Goal: Information Seeking & Learning: Find specific fact

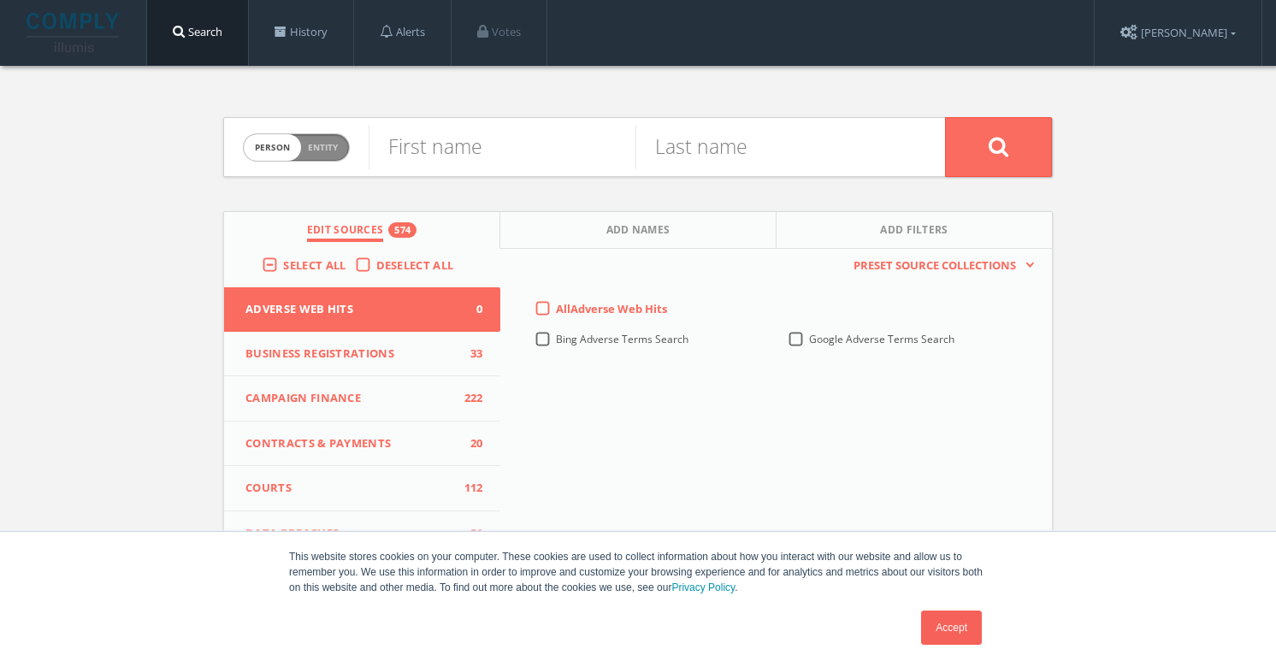
click at [321, 150] on span "Entity" at bounding box center [323, 147] width 30 height 13
checkbox input "true"
click at [454, 143] on input "text" at bounding box center [656, 147] width 576 height 44
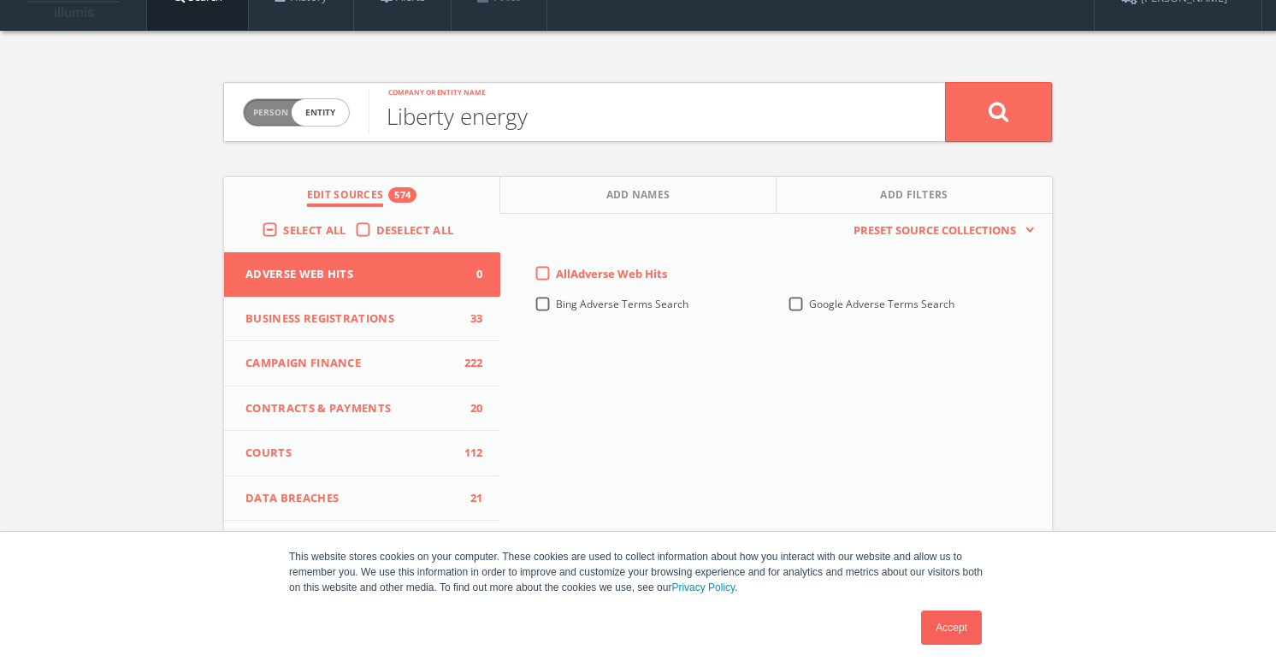
scroll to position [1, 0]
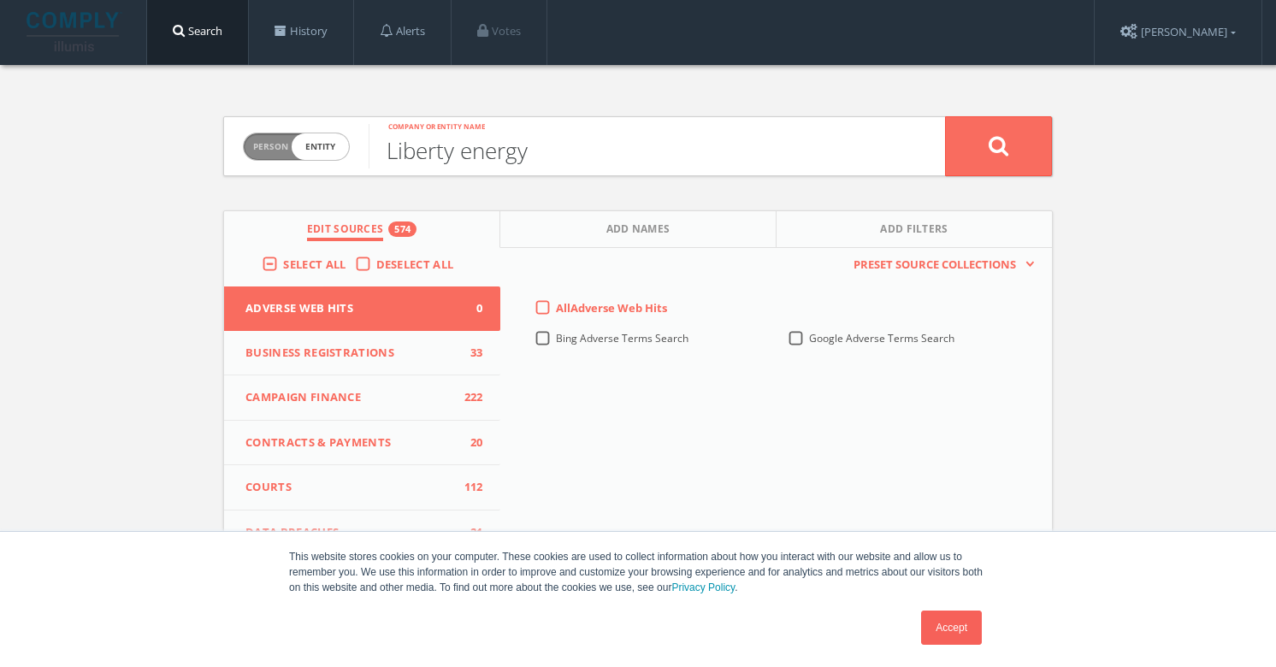
type input "Liberty energy"
click at [376, 256] on label "Deselect All" at bounding box center [419, 264] width 86 height 17
click at [0, 0] on input "Deselect All" at bounding box center [0, 0] width 0 height 0
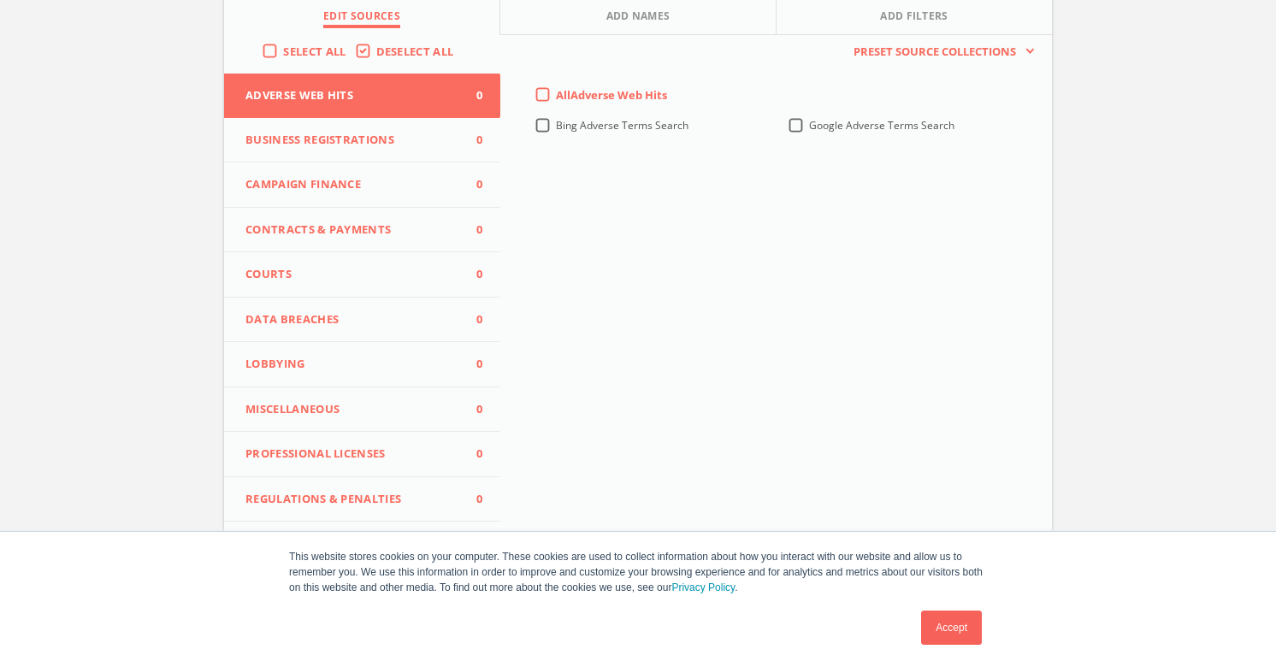
scroll to position [233, 0]
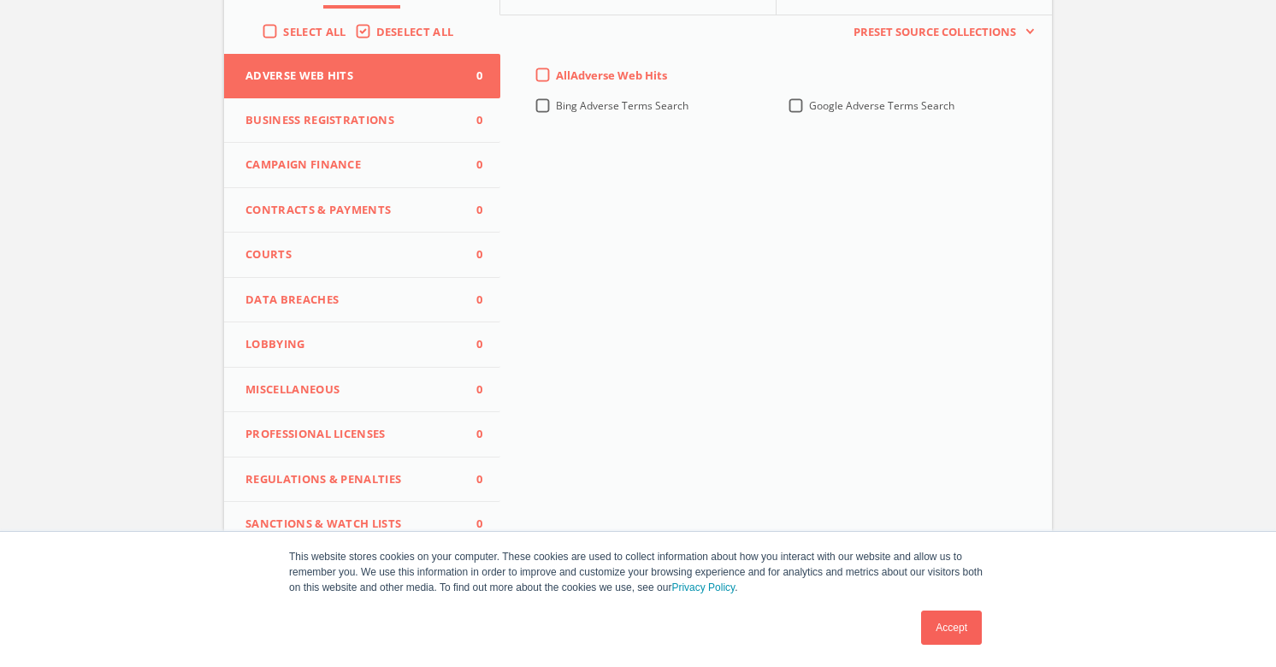
click at [349, 336] on span "Lobbying" at bounding box center [351, 344] width 212 height 17
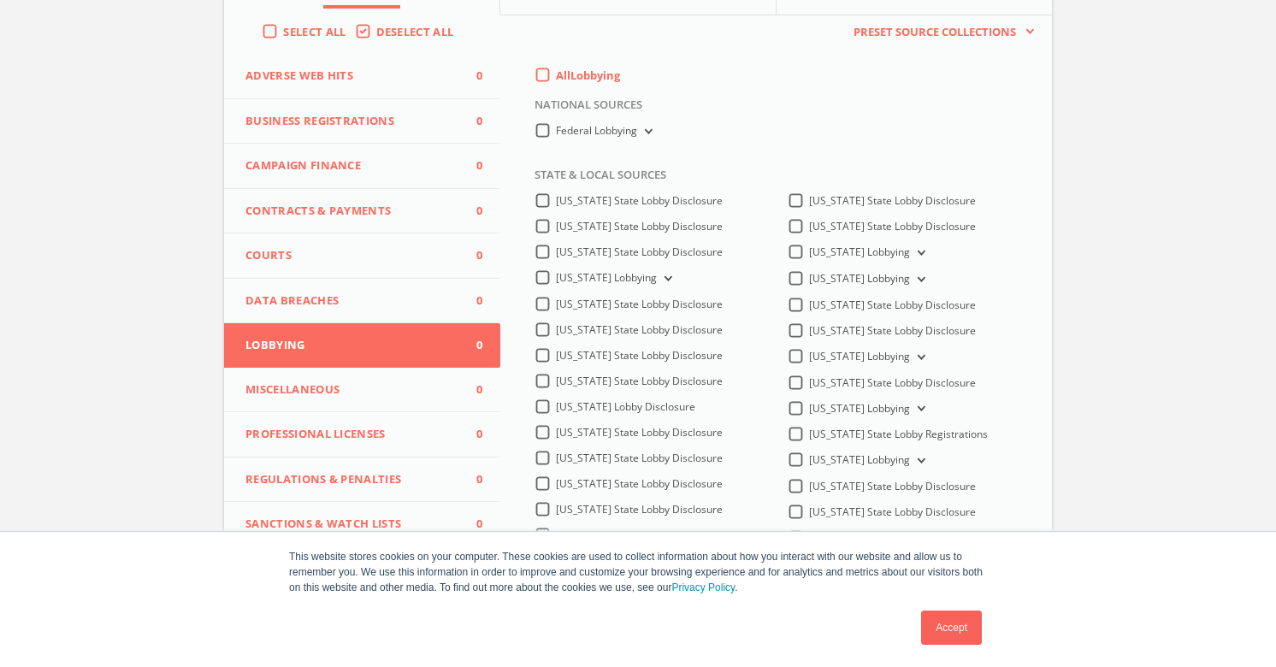
click at [556, 73] on label "All Lobbying" at bounding box center [588, 76] width 64 height 17
click at [0, 0] on input "All Lobbying" at bounding box center [0, 0] width 0 height 0
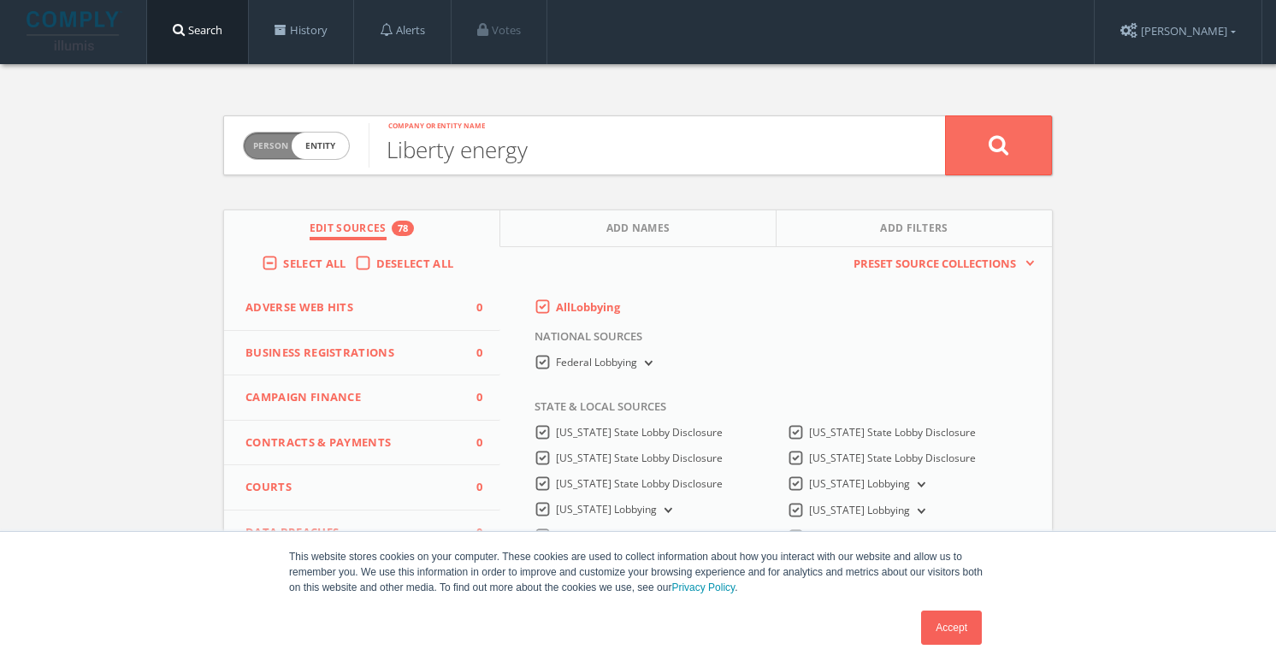
scroll to position [0, 0]
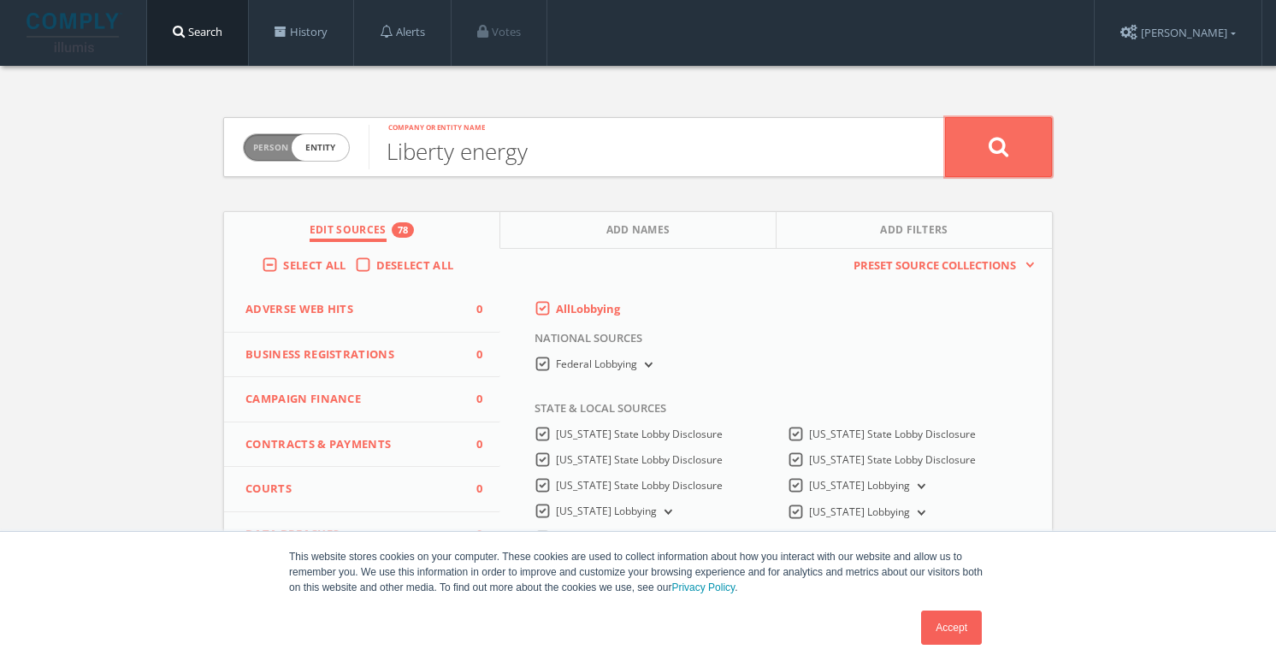
click at [975, 121] on button at bounding box center [998, 147] width 107 height 60
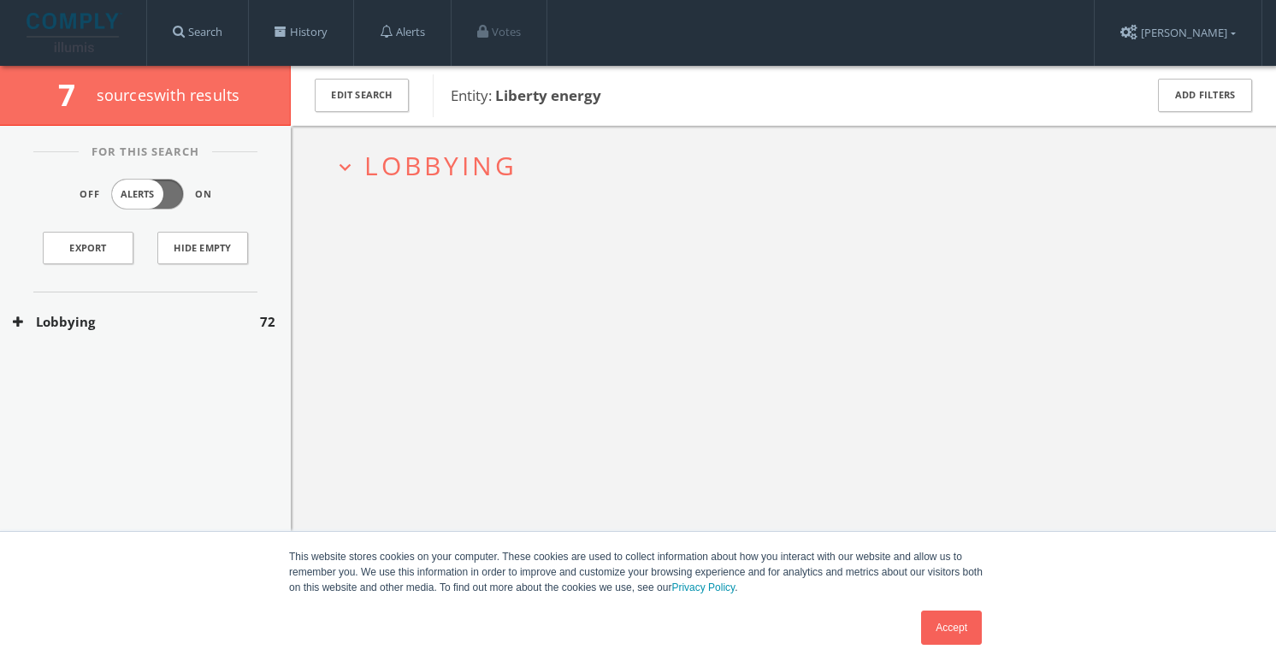
click at [83, 303] on div "Lobbying 72" at bounding box center [145, 321] width 291 height 59
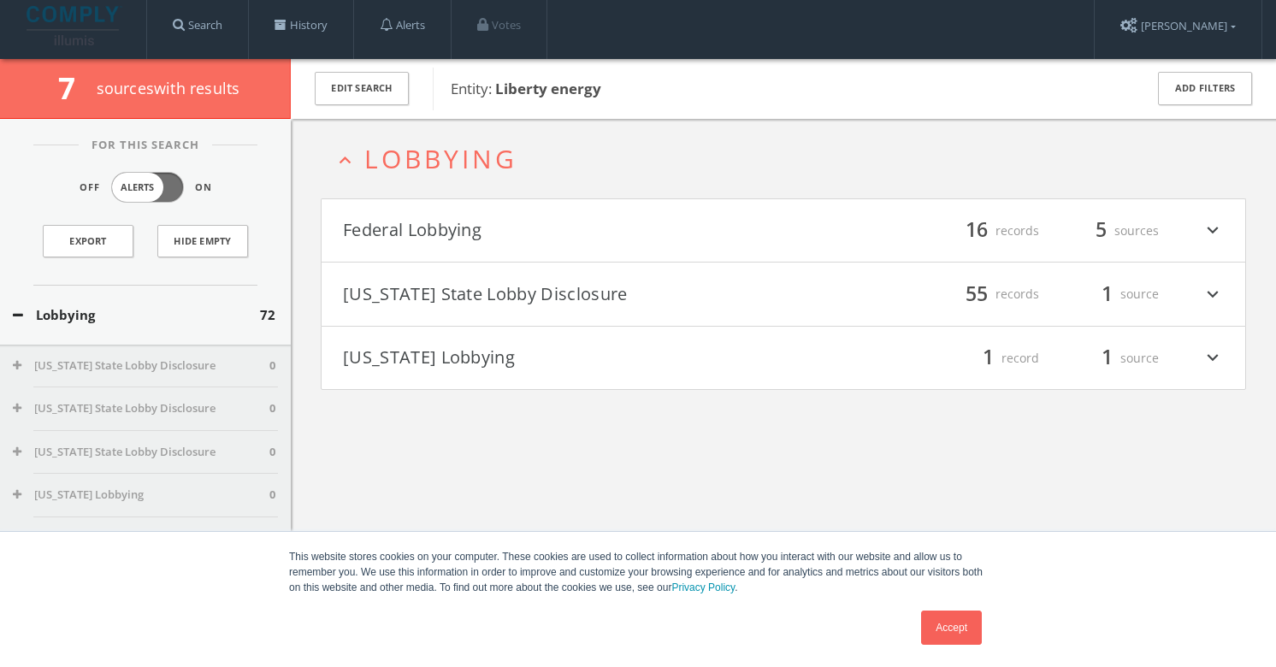
scroll to position [4, 0]
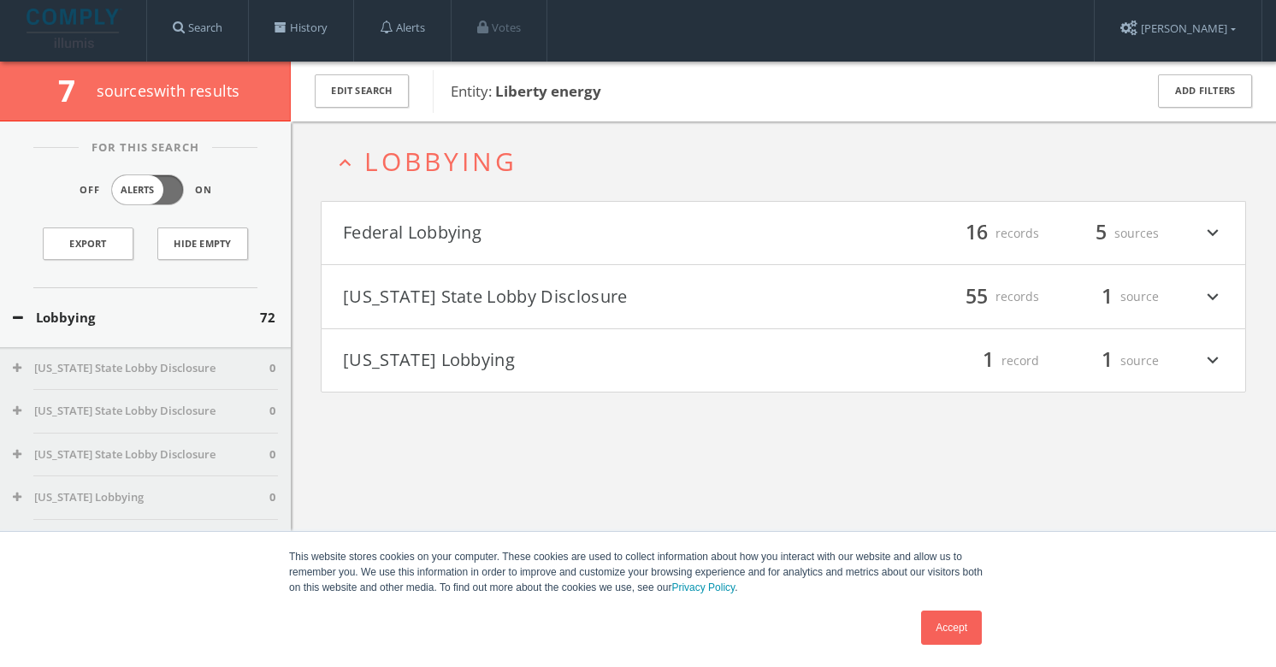
click at [524, 261] on h4 "Federal Lobbying filter_list 16 records 5 sources expand_more" at bounding box center [782, 233] width 923 height 63
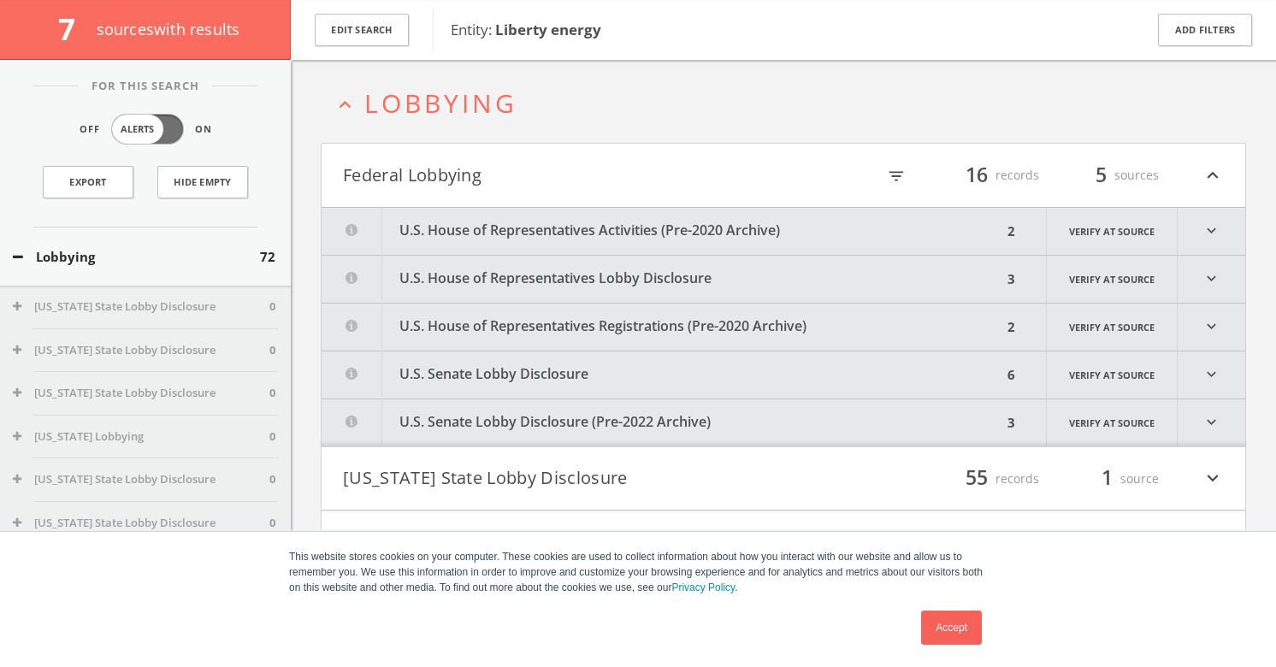
scroll to position [100, 0]
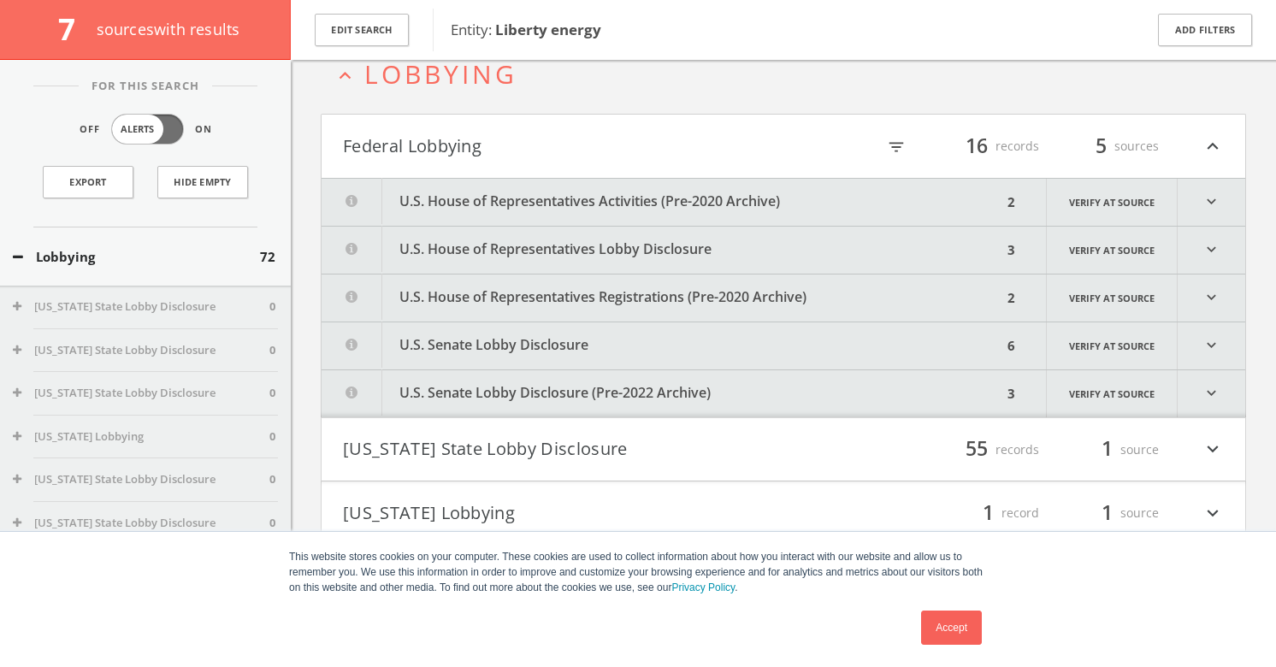
click at [704, 441] on button "[US_STATE] State Lobby Disclosure" at bounding box center [563, 449] width 440 height 29
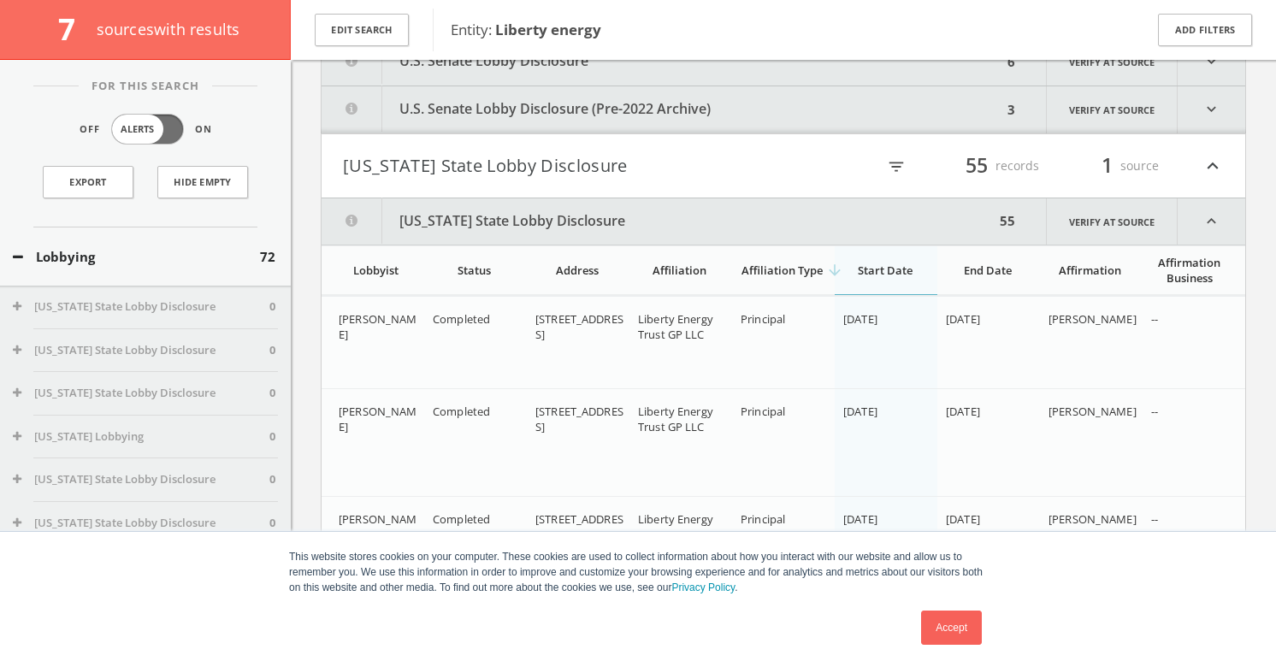
scroll to position [383, 0]
click at [1116, 232] on link "Verify at source" at bounding box center [1112, 222] width 132 height 46
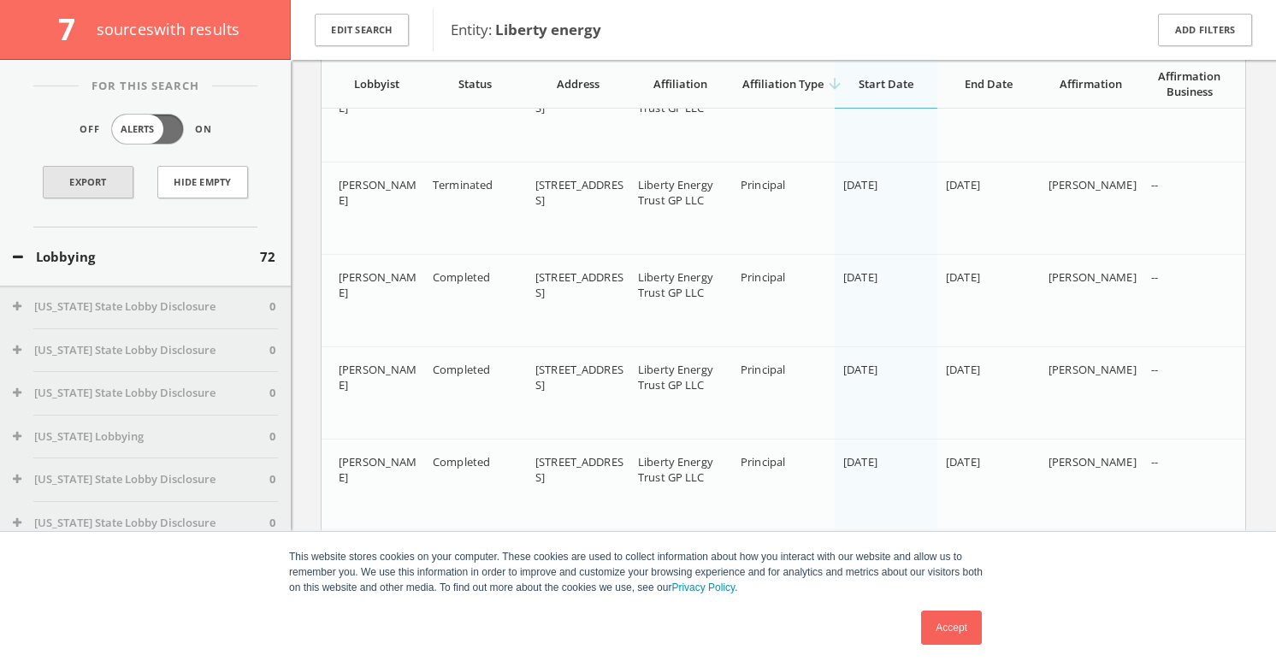
scroll to position [1157, 0]
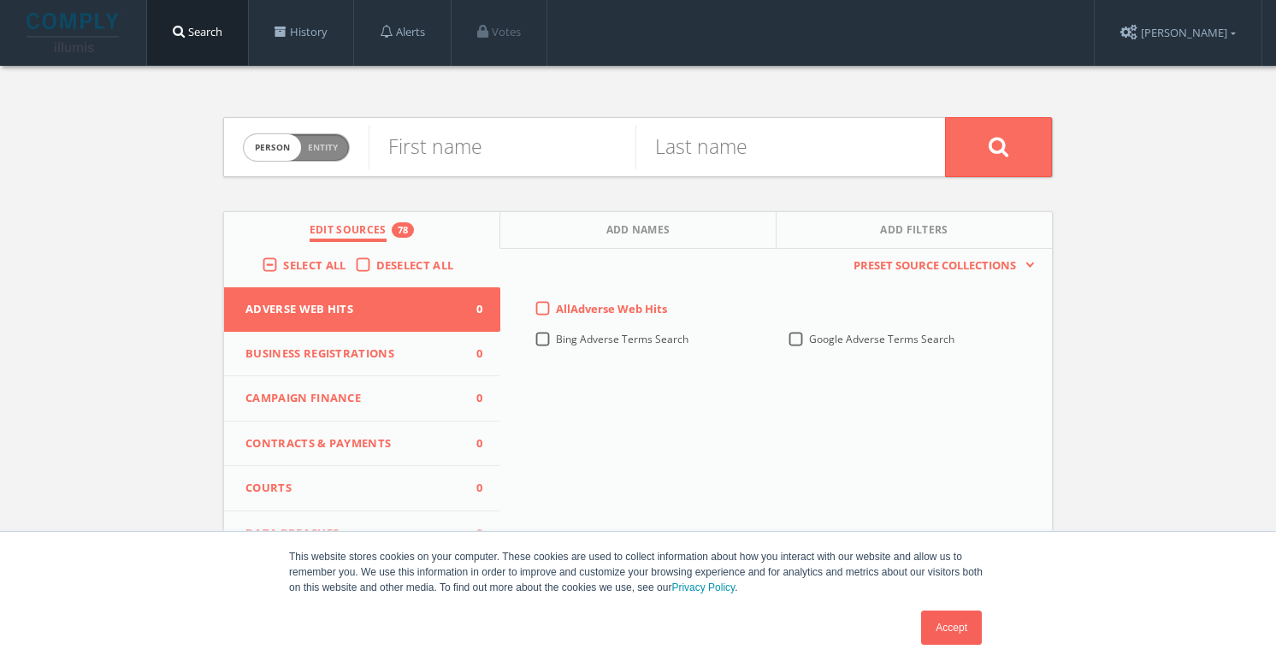
click at [376, 262] on label "Deselect All" at bounding box center [419, 265] width 86 height 17
click at [0, 0] on input "Deselect All" at bounding box center [0, 0] width 0 height 0
click at [283, 257] on label "Select All" at bounding box center [318, 265] width 71 height 17
click at [0, 0] on input "Select All" at bounding box center [0, 0] width 0 height 0
click at [325, 141] on span "Entity" at bounding box center [323, 147] width 30 height 13
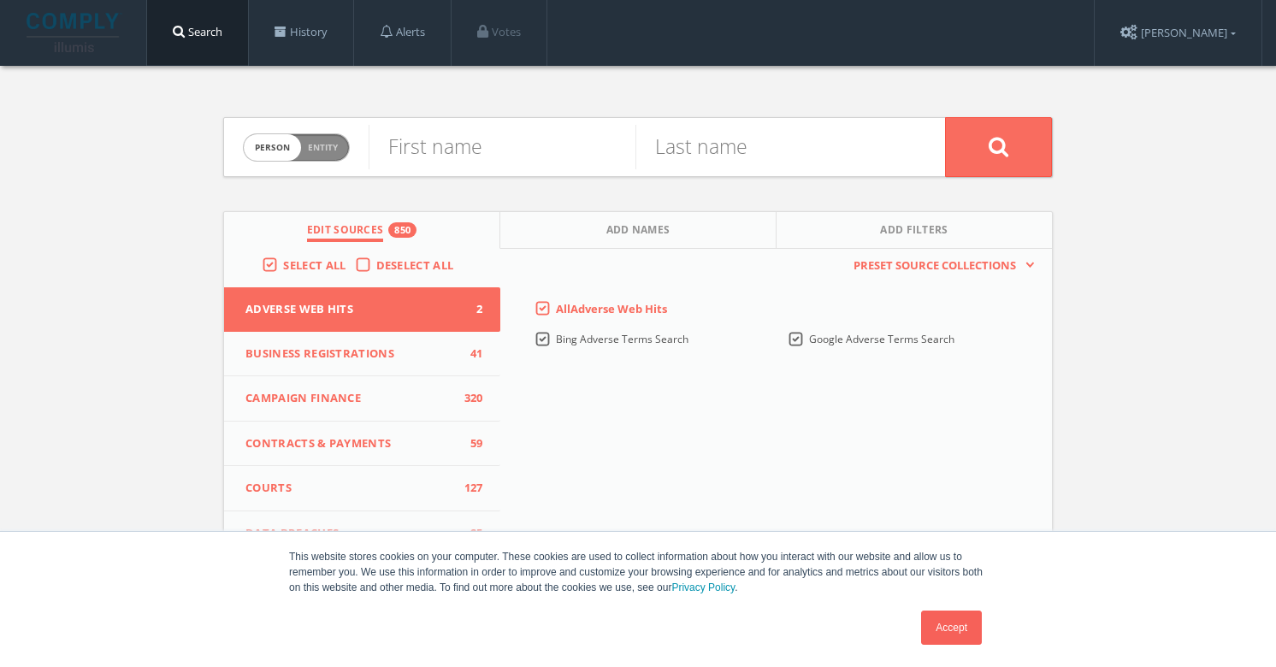
checkbox input "true"
click at [505, 156] on input "text" at bounding box center [656, 147] width 576 height 44
type input "liberty energy"
click at [945, 117] on button at bounding box center [998, 147] width 107 height 60
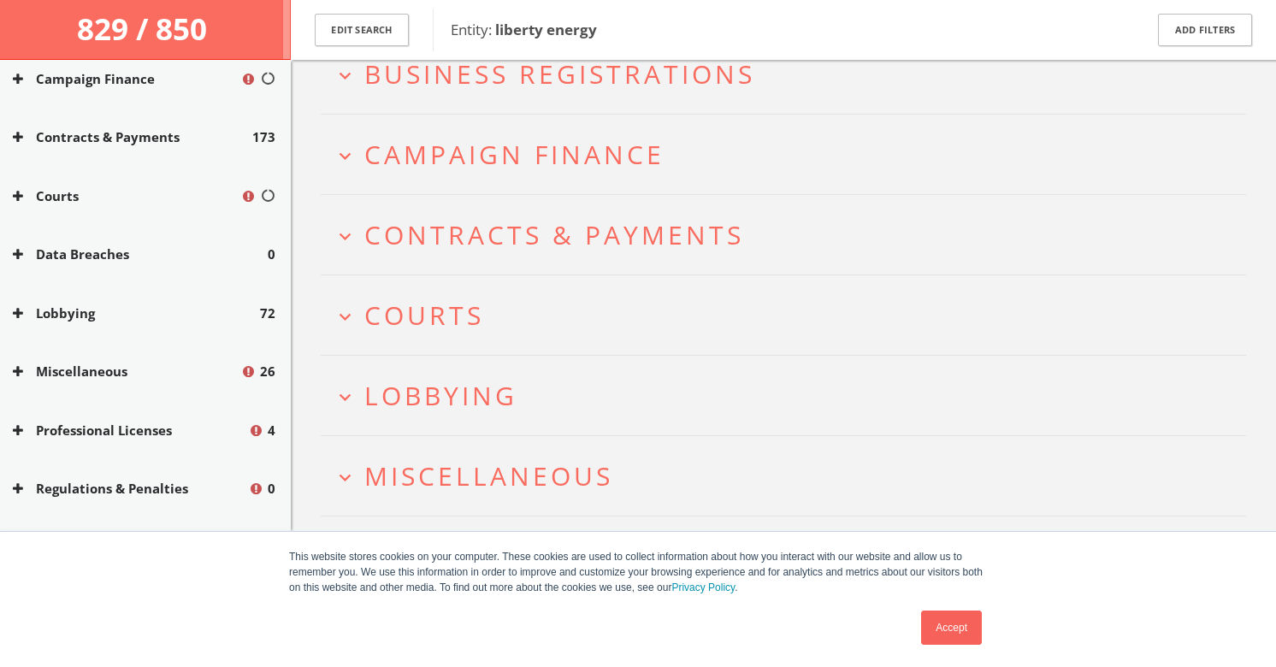
scroll to position [293, 0]
click at [87, 300] on div "Lobbying 72" at bounding box center [145, 315] width 291 height 59
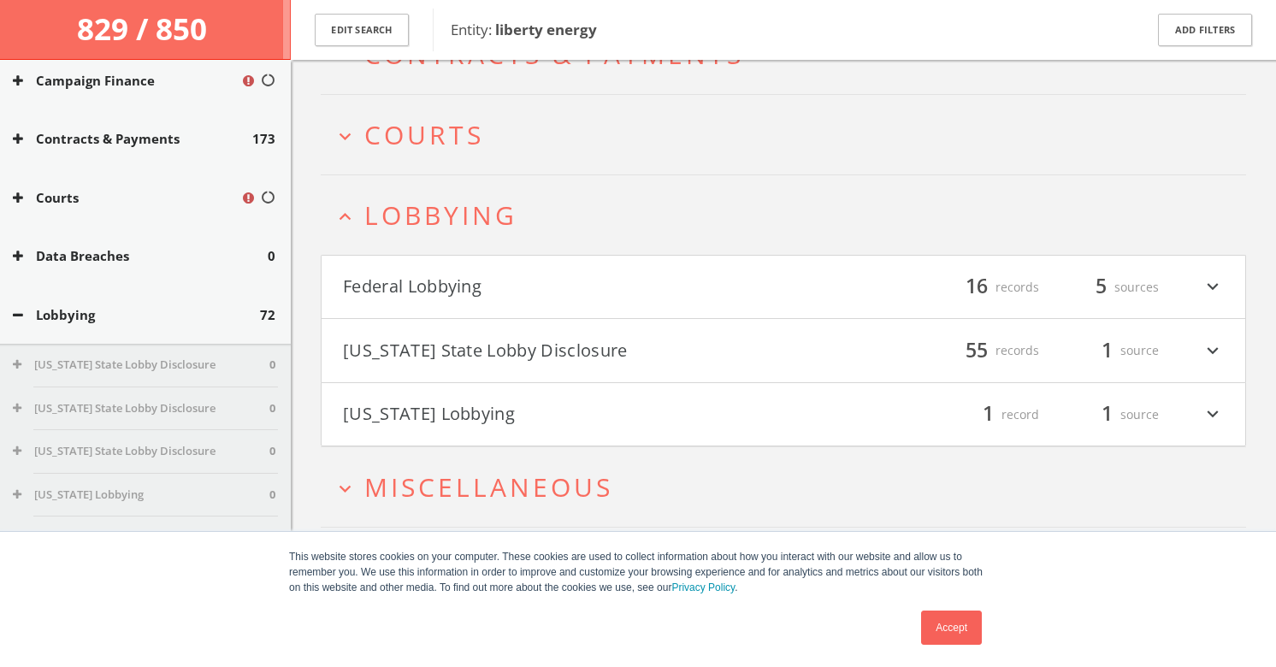
scroll to position [278, 0]
click at [45, 315] on button "Lobbying" at bounding box center [136, 315] width 247 height 20
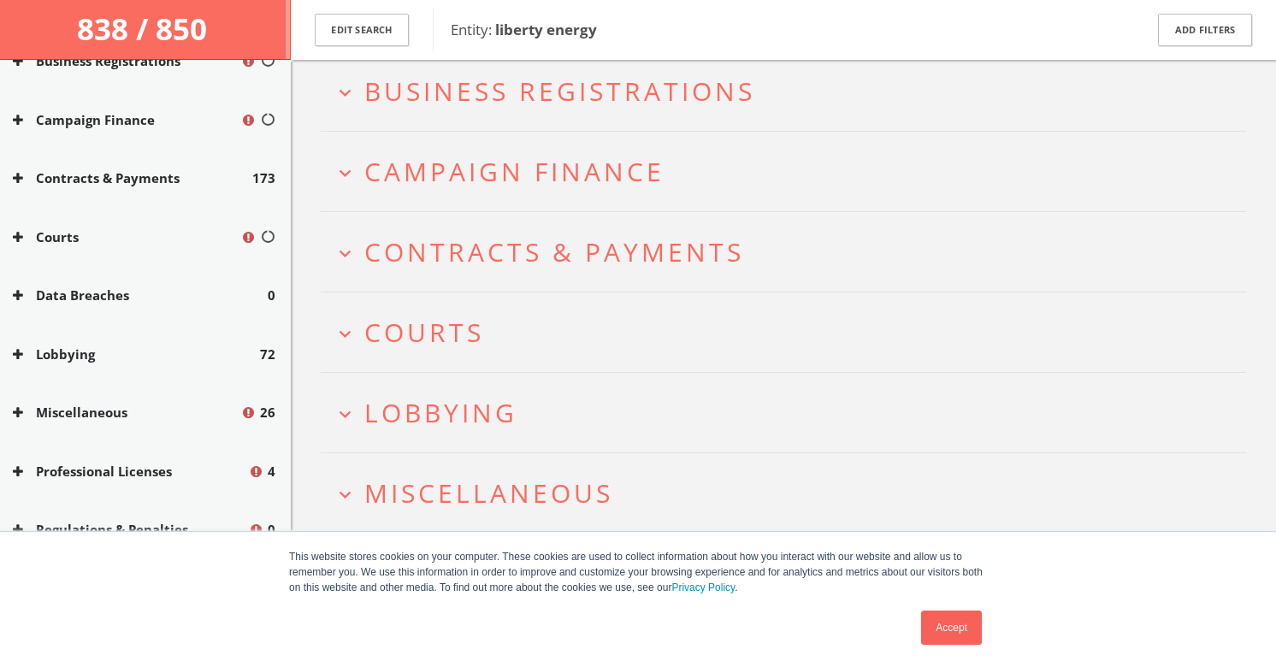
scroll to position [250, 0]
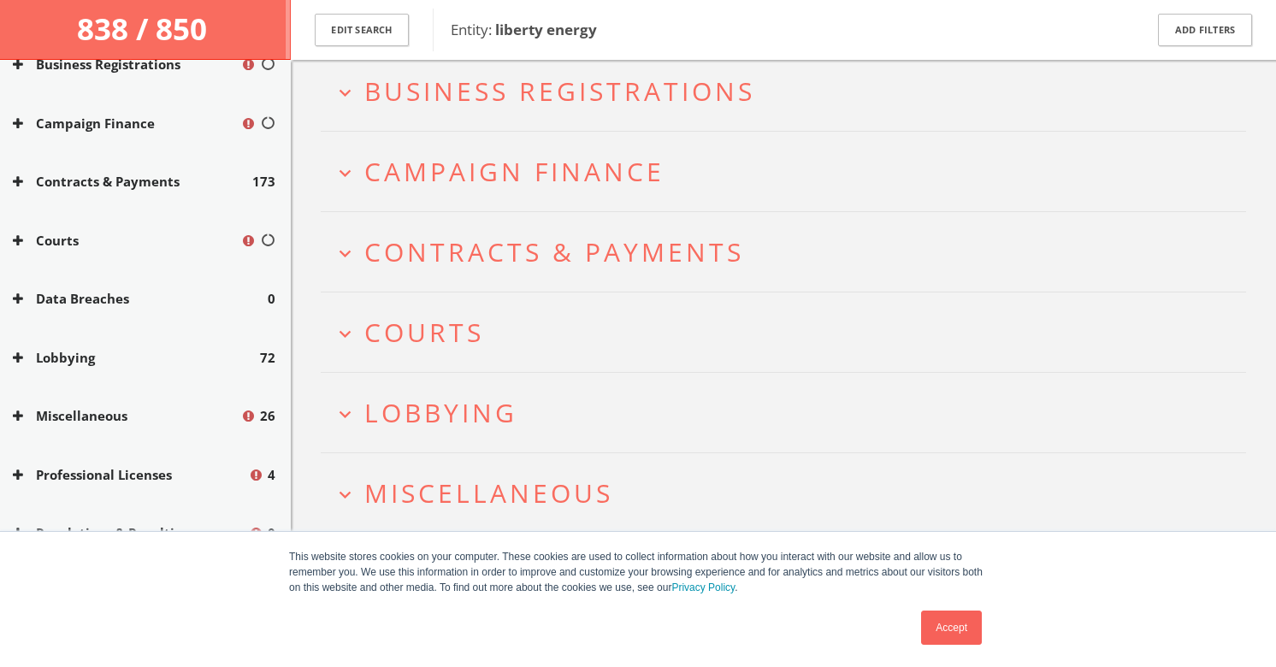
click at [147, 469] on button "Professional Licenses" at bounding box center [130, 475] width 235 height 20
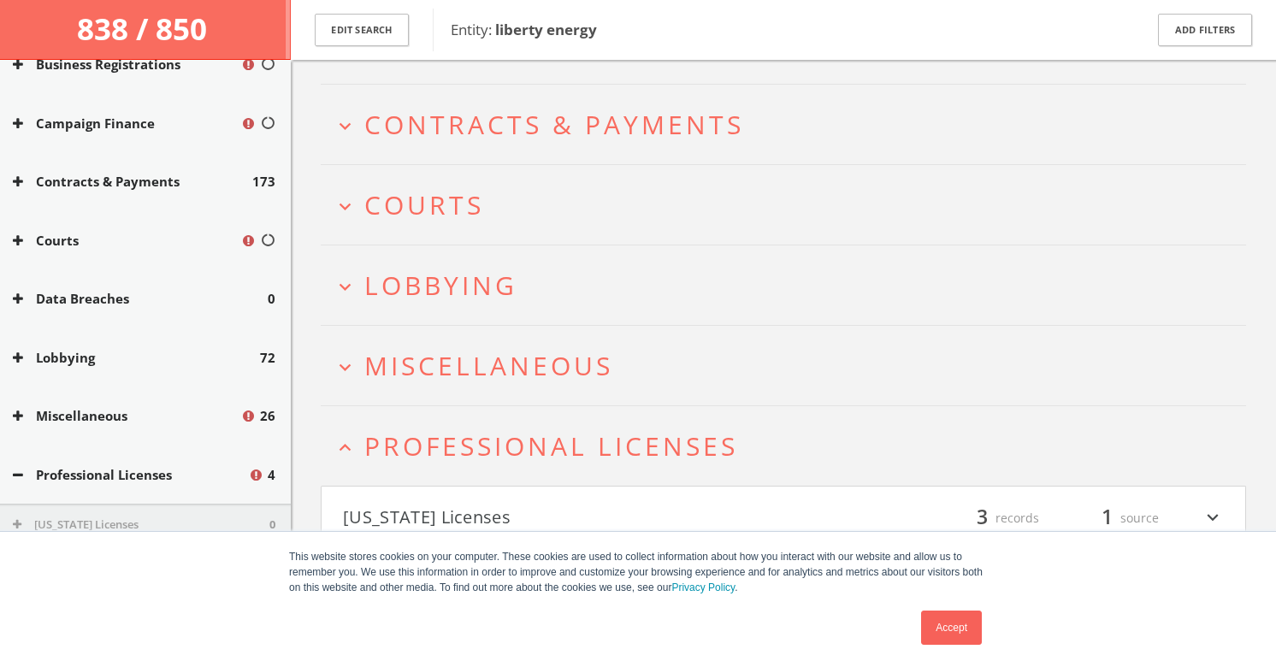
scroll to position [298, 0]
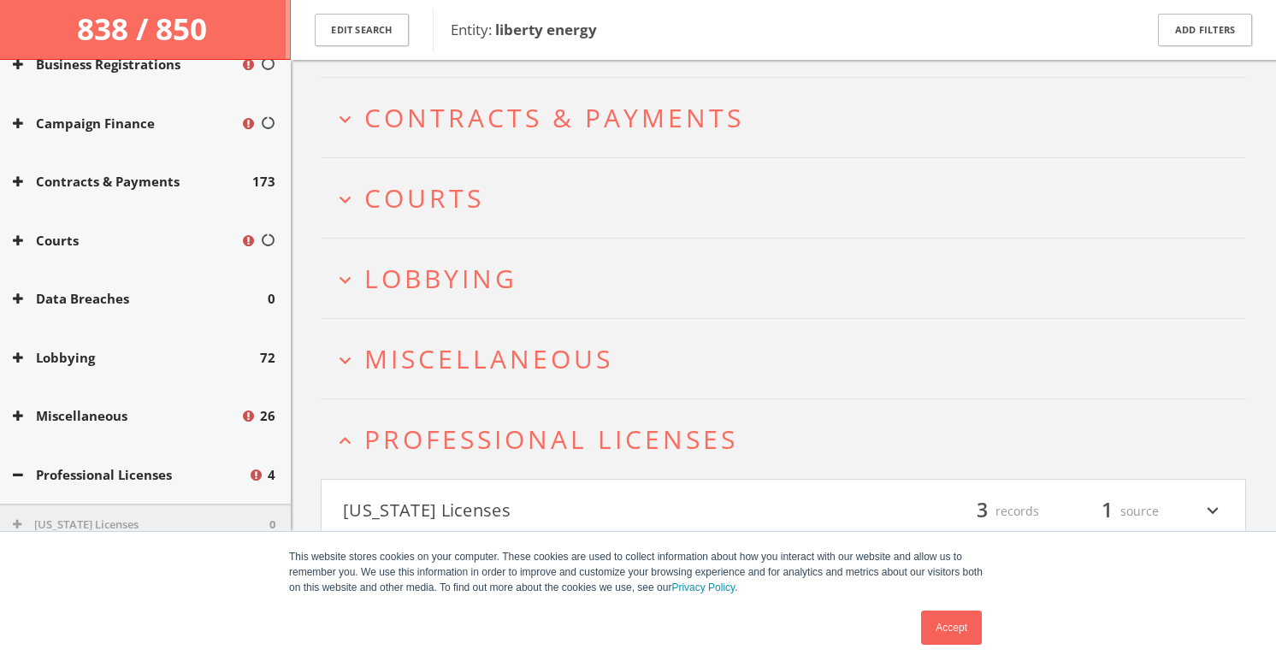
click at [962, 631] on link "Accept" at bounding box center [951, 627] width 61 height 34
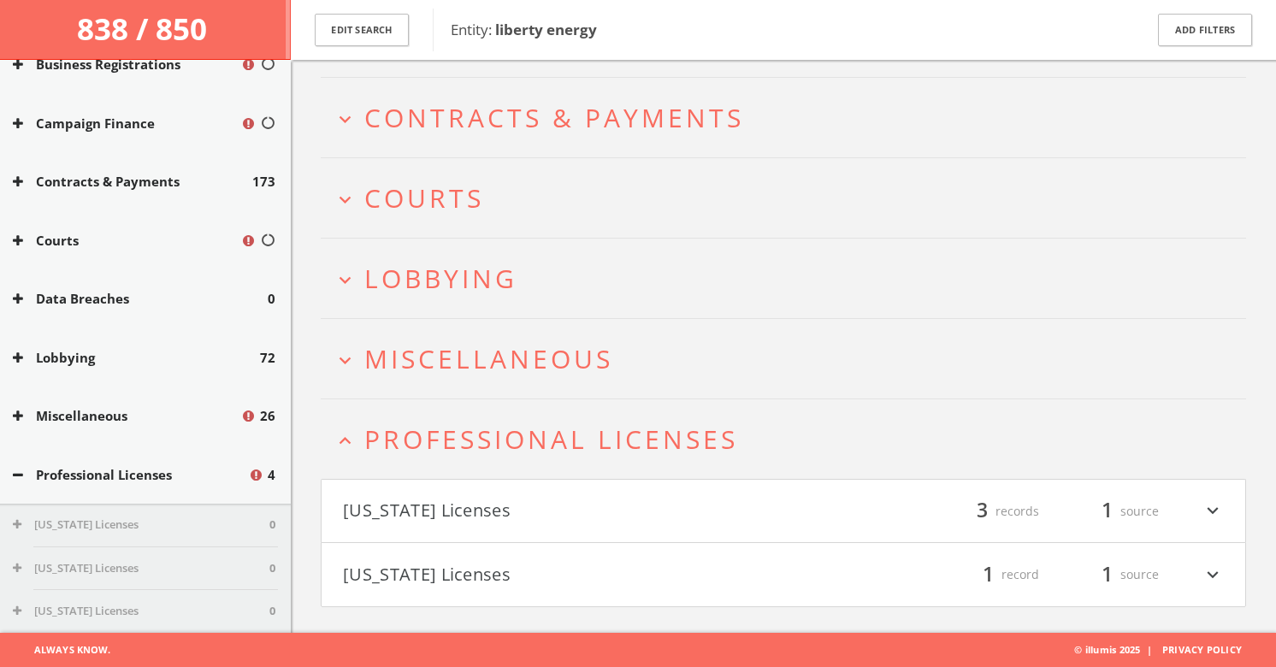
click at [569, 490] on h4 "[US_STATE] Licenses filter_list 3 records 1 source expand_more" at bounding box center [782, 511] width 923 height 63
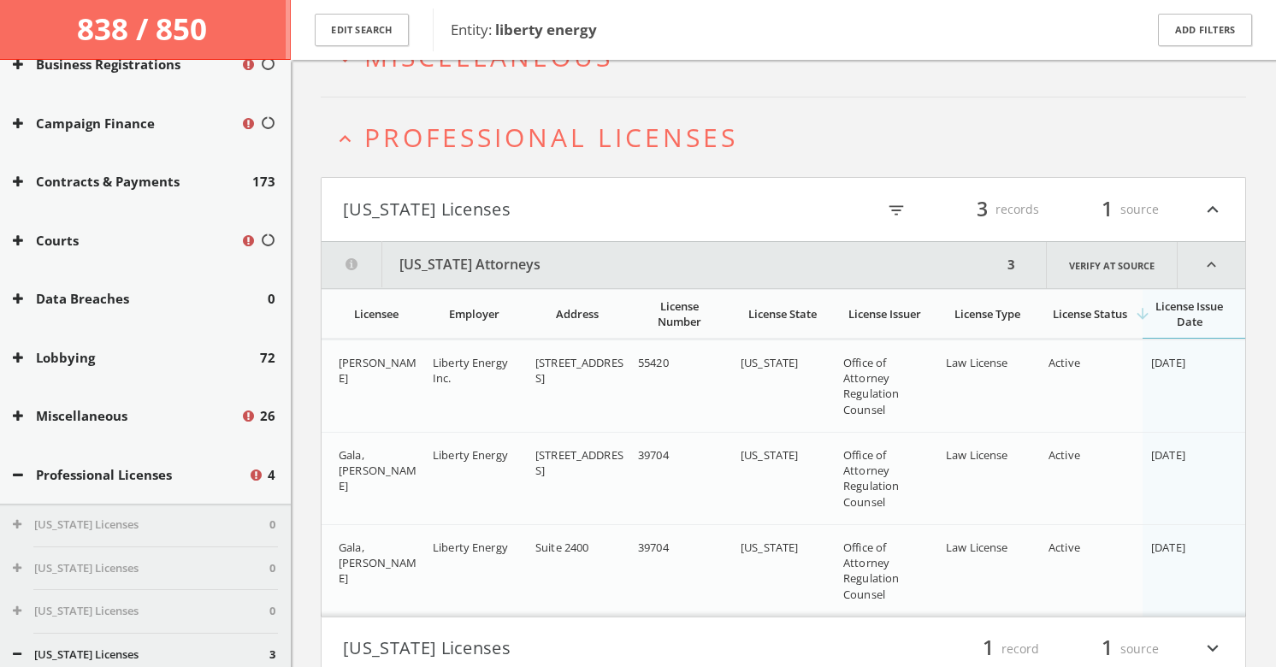
scroll to position [673, 0]
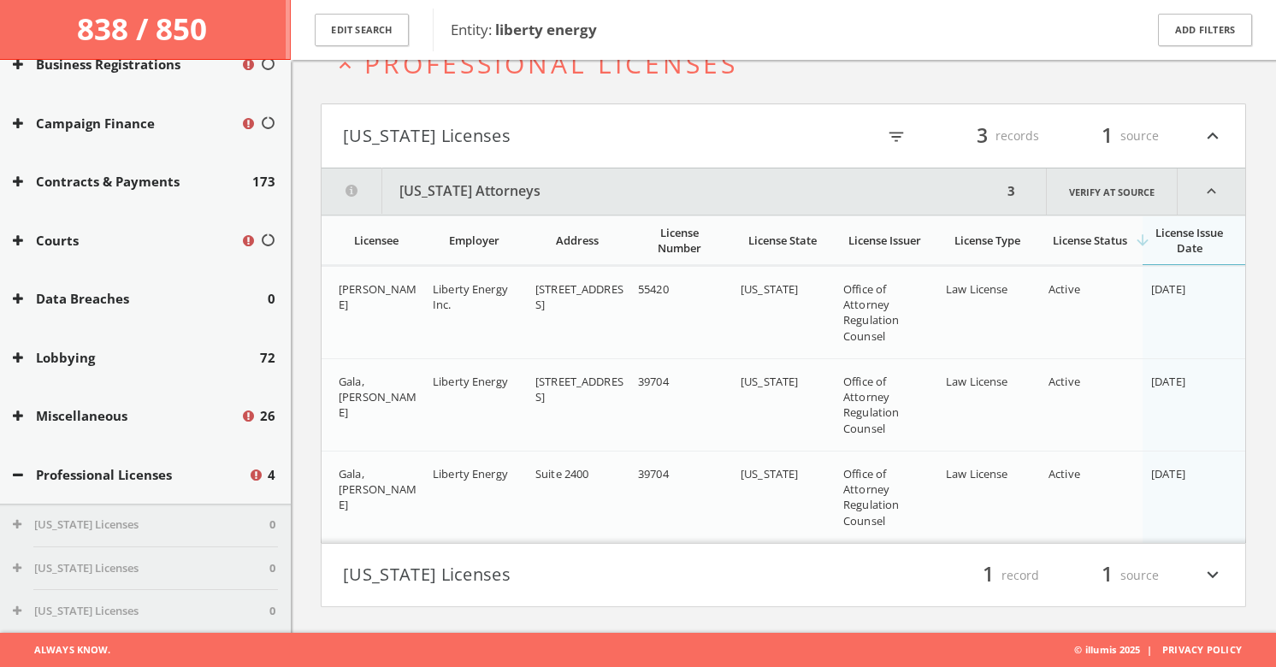
click at [677, 571] on button "[US_STATE] Licenses" at bounding box center [563, 575] width 440 height 29
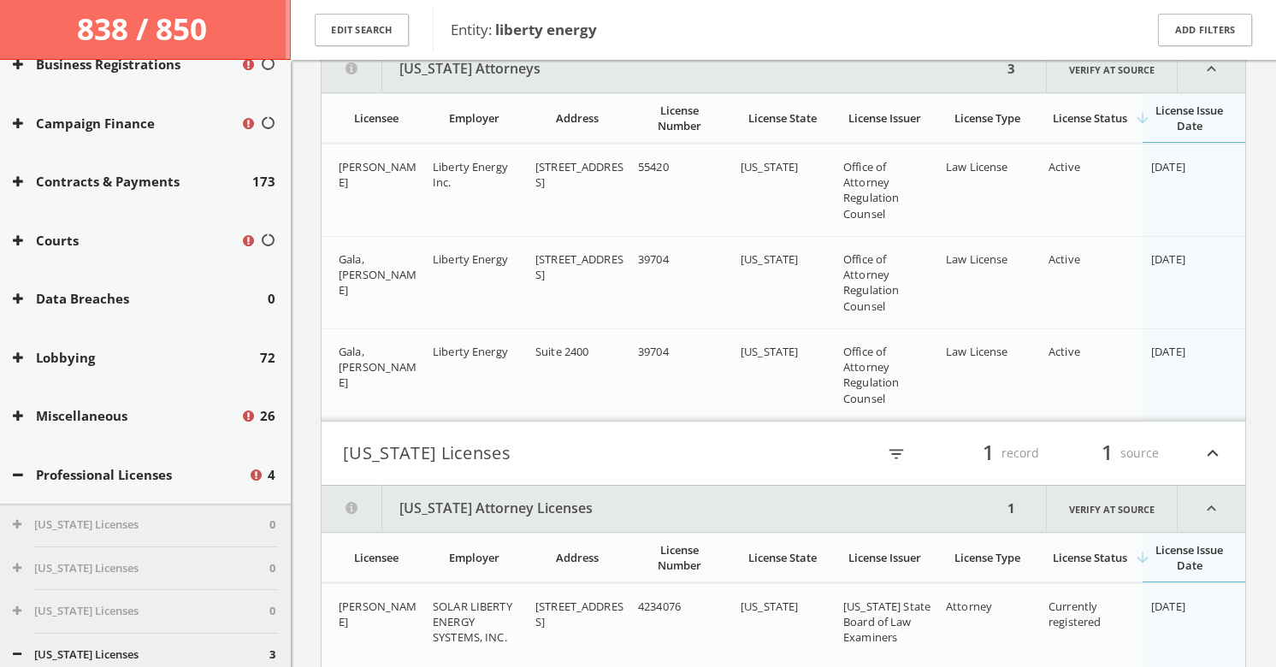
scroll to position [864, 0]
